Goal: Task Accomplishment & Management: Use online tool/utility

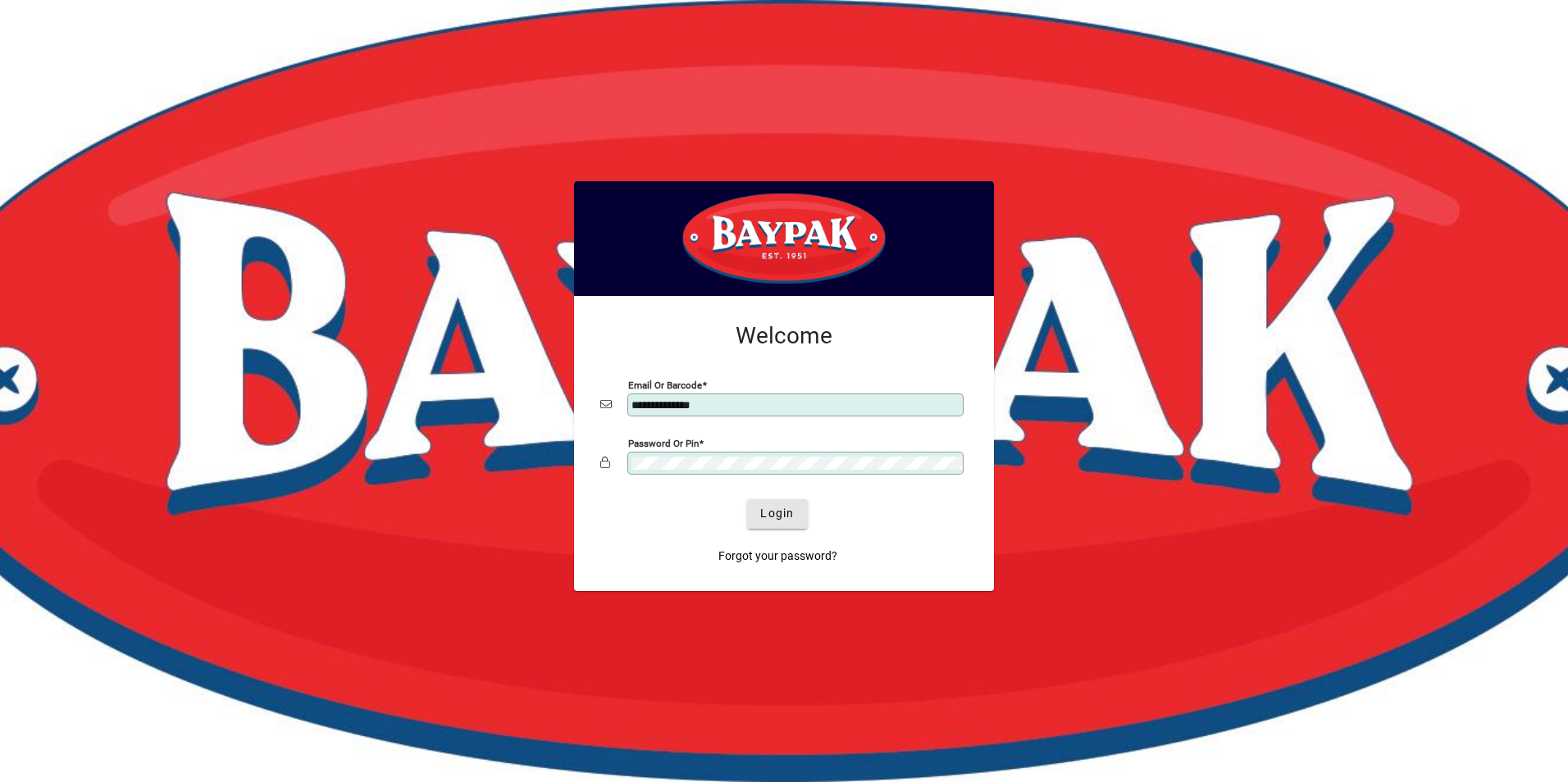
click at [772, 514] on span "Login" at bounding box center [776, 514] width 33 height 18
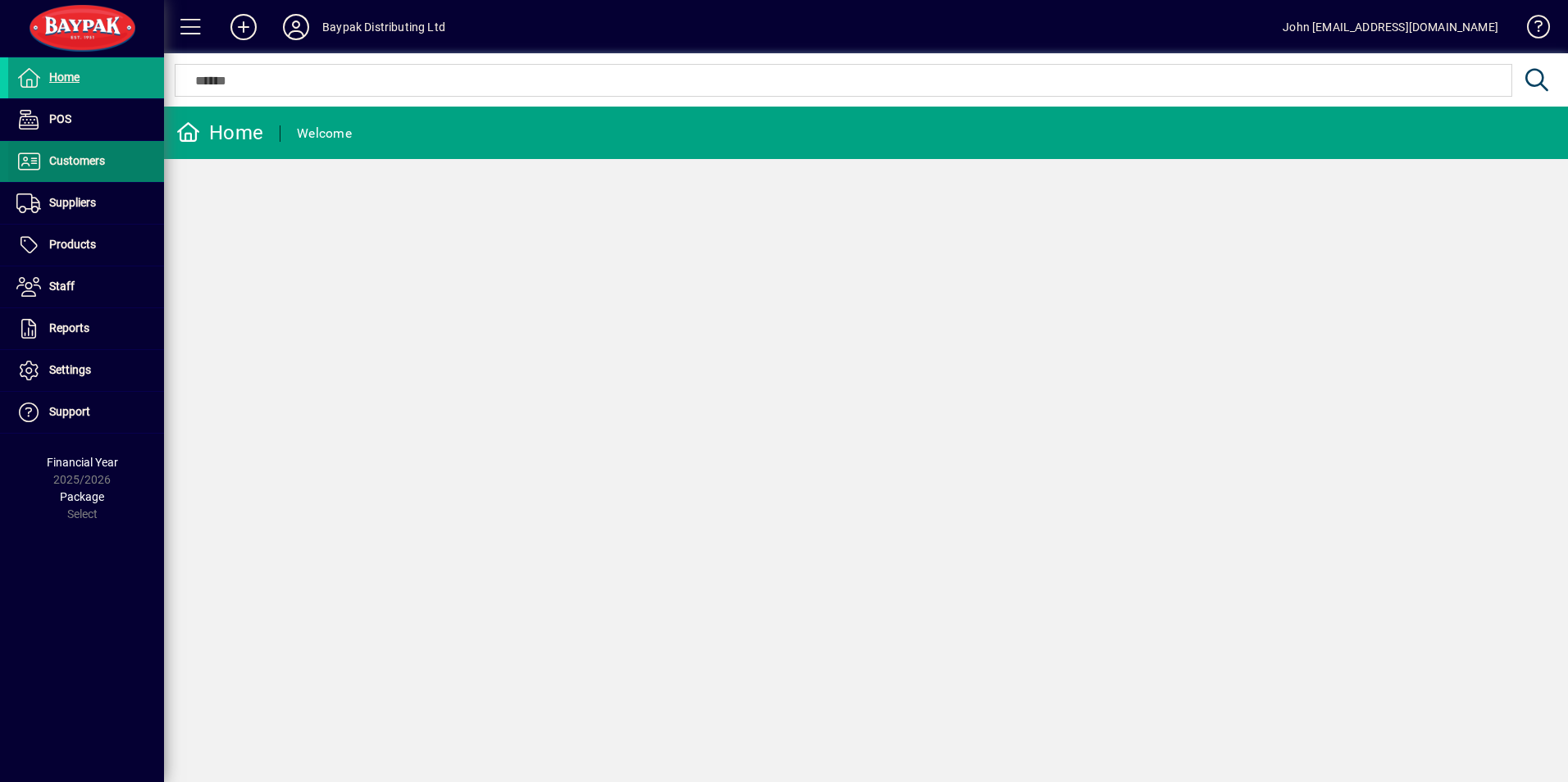
click at [64, 158] on span "Customers" at bounding box center [77, 161] width 56 height 13
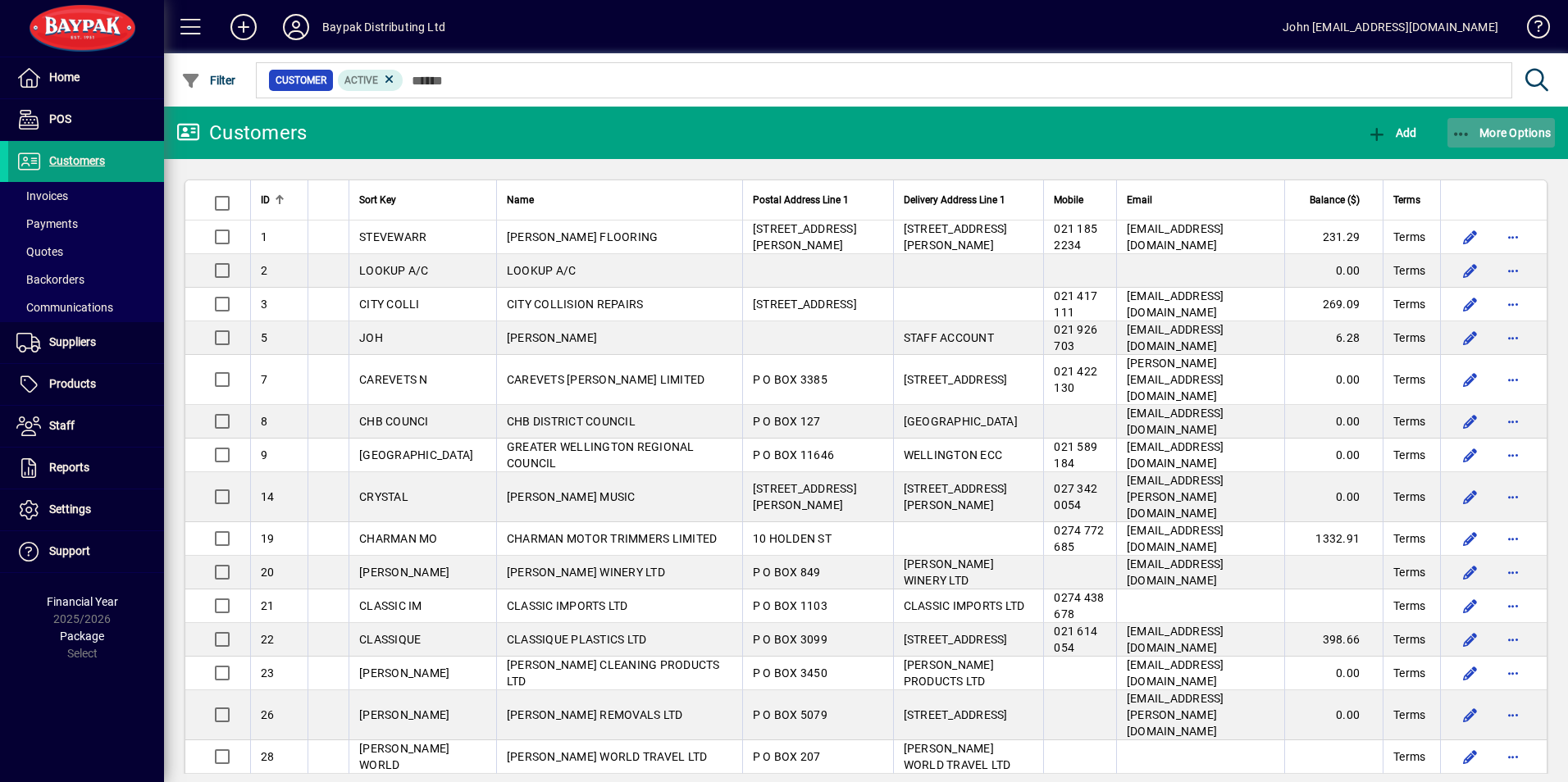
click at [1476, 128] on span "More Options" at bounding box center [1501, 133] width 100 height 13
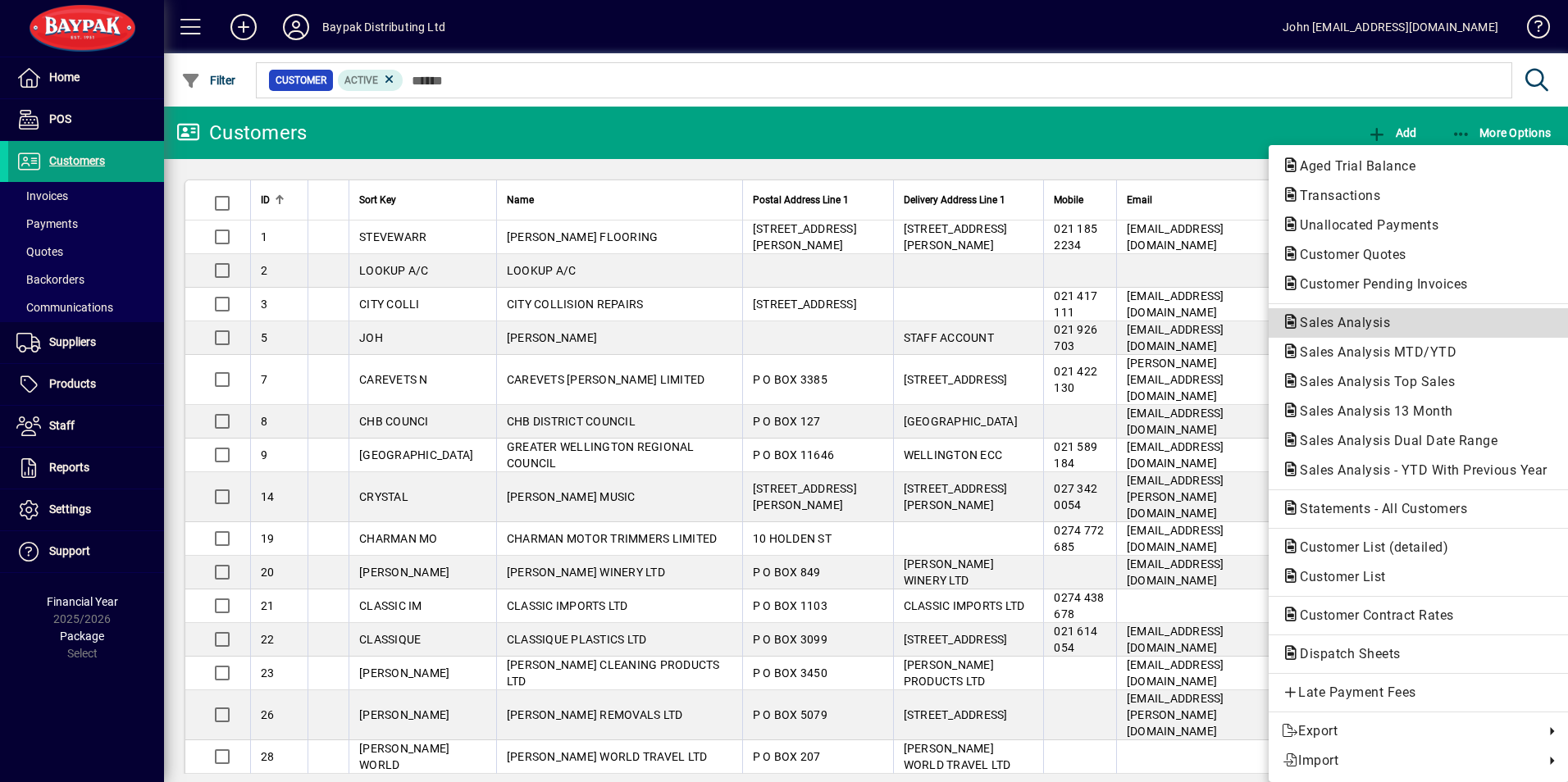
click at [1329, 322] on span "Sales Analysis" at bounding box center [1340, 323] width 117 height 16
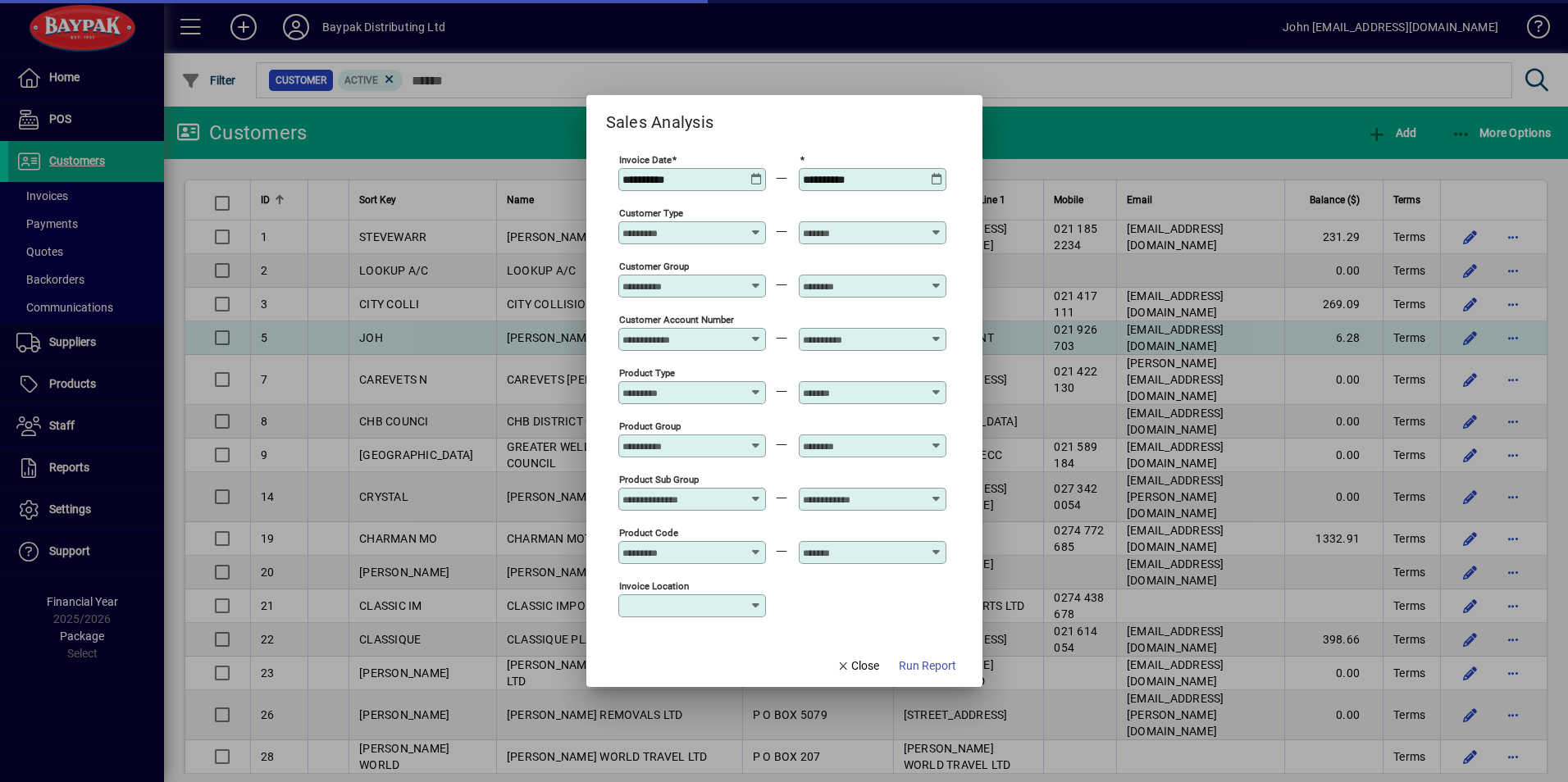
type input "**********"
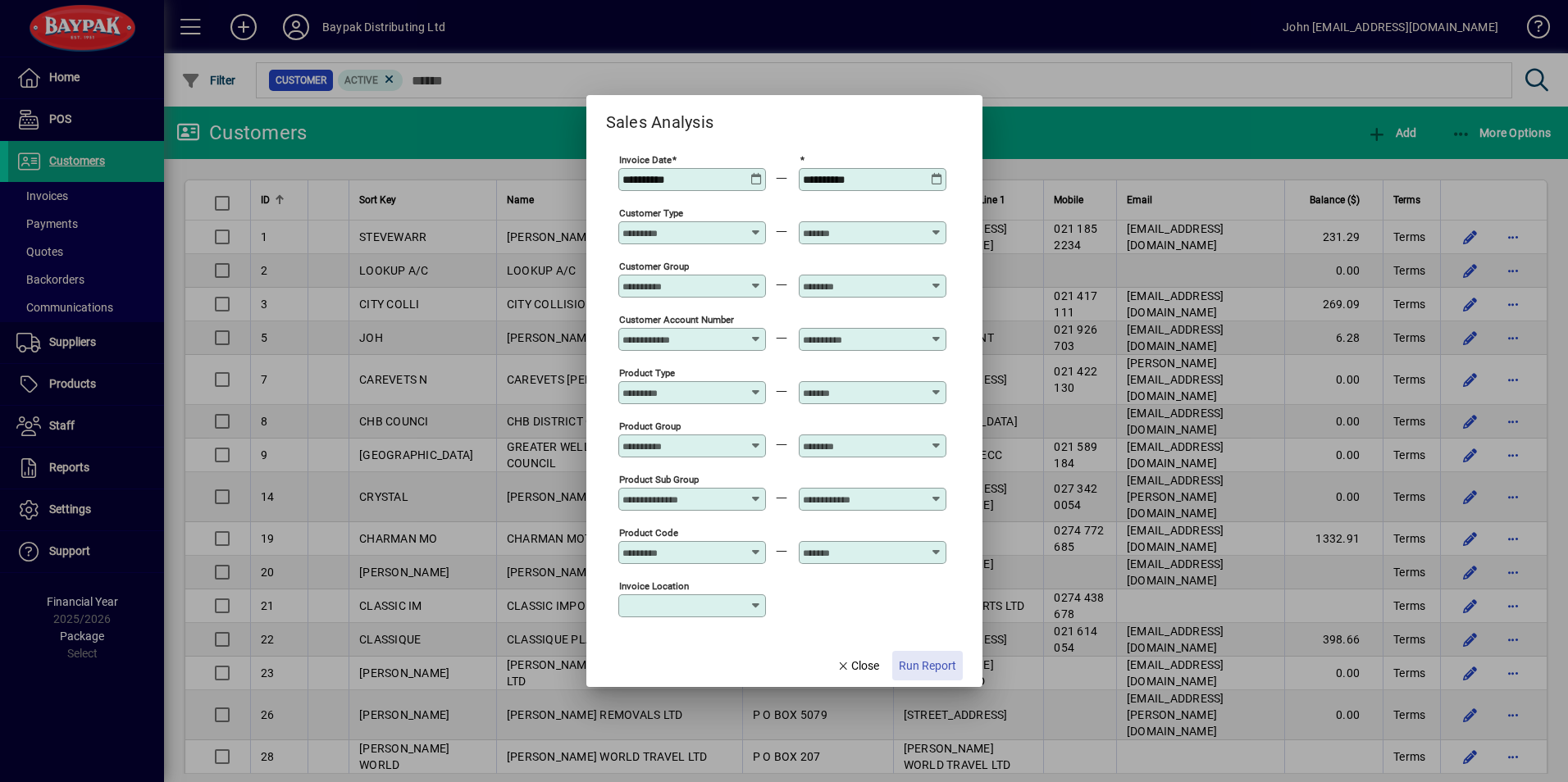
click at [943, 663] on span "Run Report" at bounding box center [927, 666] width 58 height 18
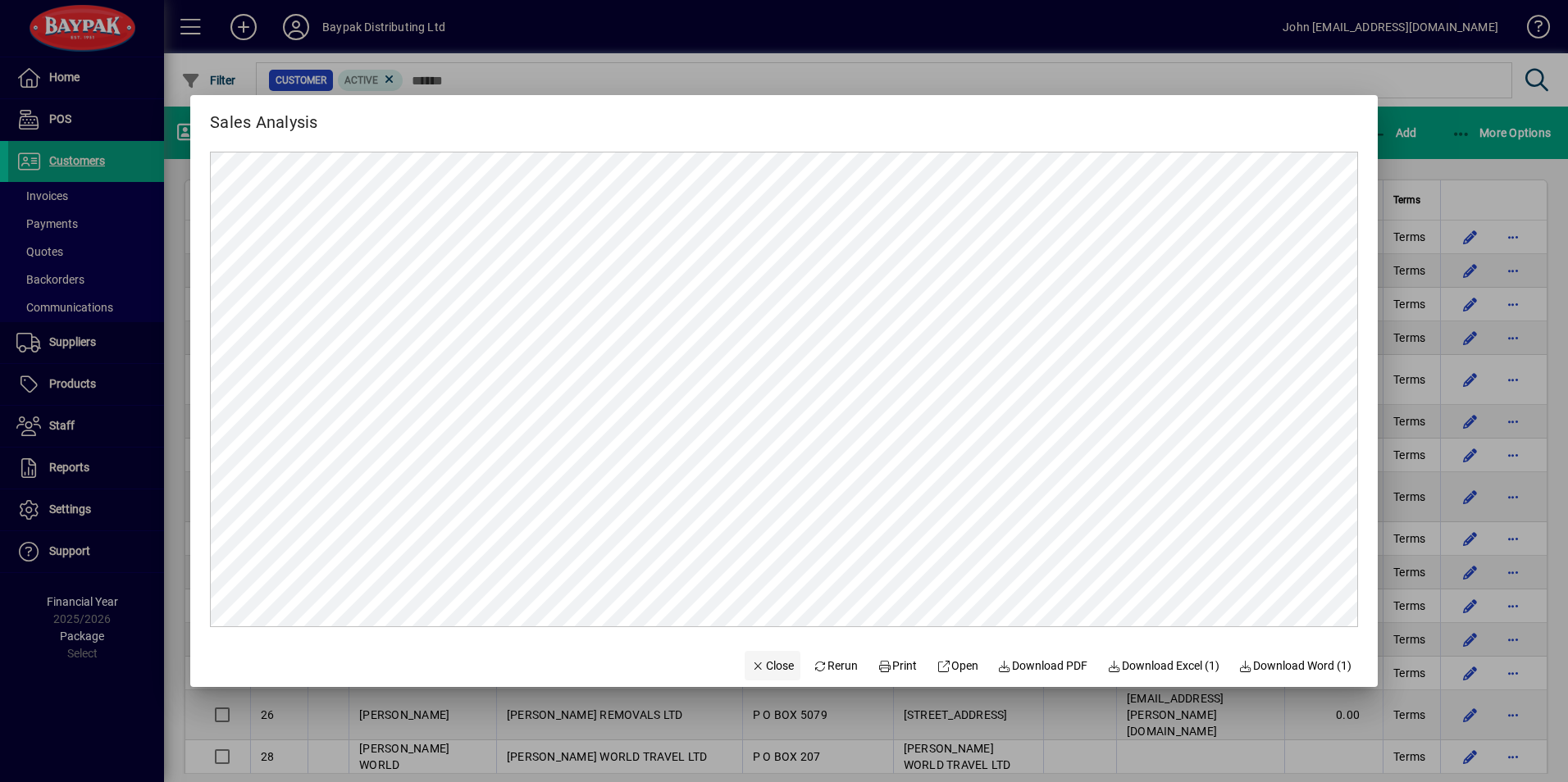
click at [751, 663] on span "Close" at bounding box center [772, 666] width 43 height 18
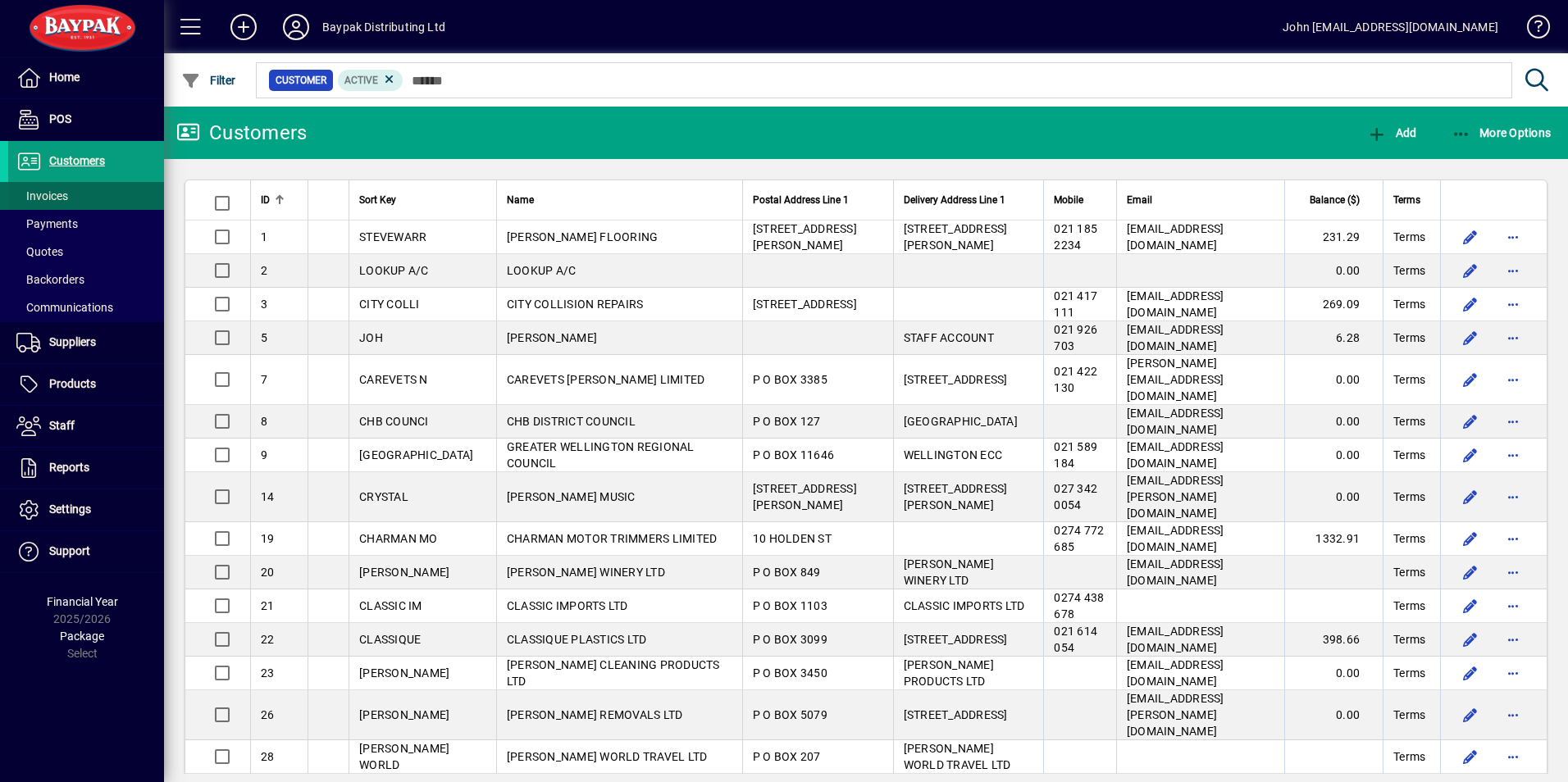
click at [48, 192] on span "Invoices" at bounding box center [43, 196] width 52 height 13
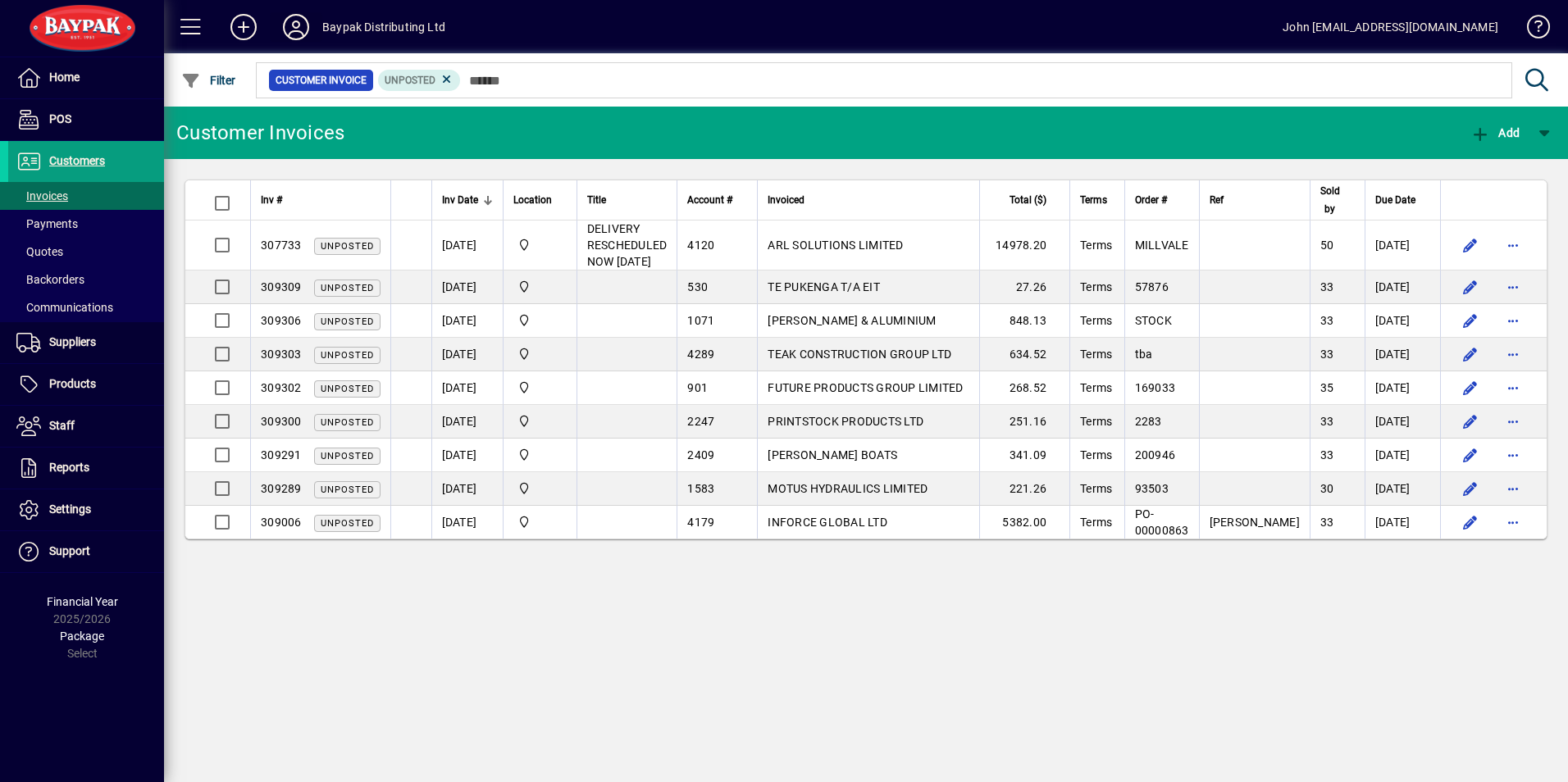
click at [290, 26] on icon at bounding box center [295, 27] width 33 height 26
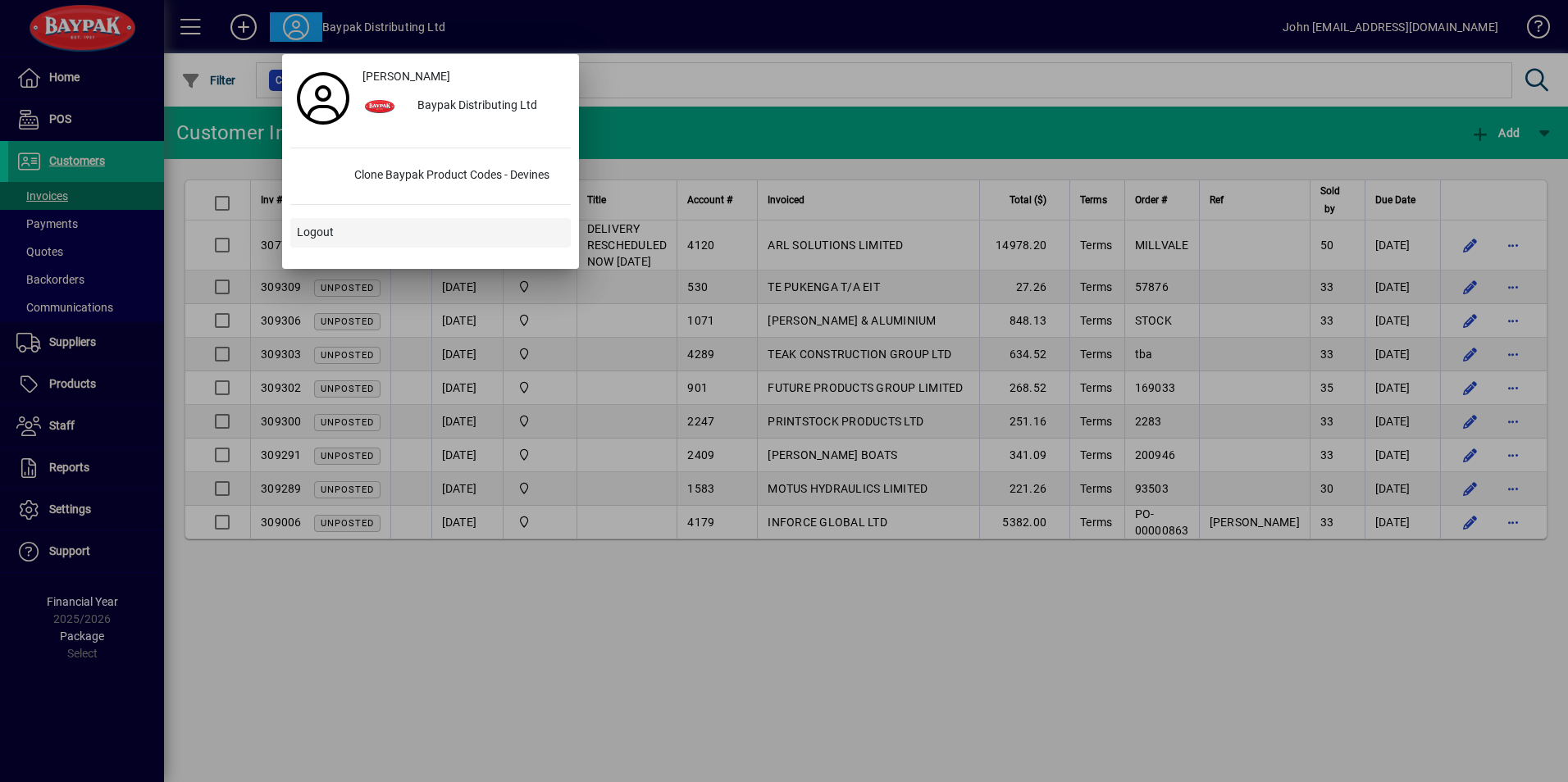
click at [314, 225] on span "Logout" at bounding box center [315, 232] width 37 height 18
